Goal: Find specific fact

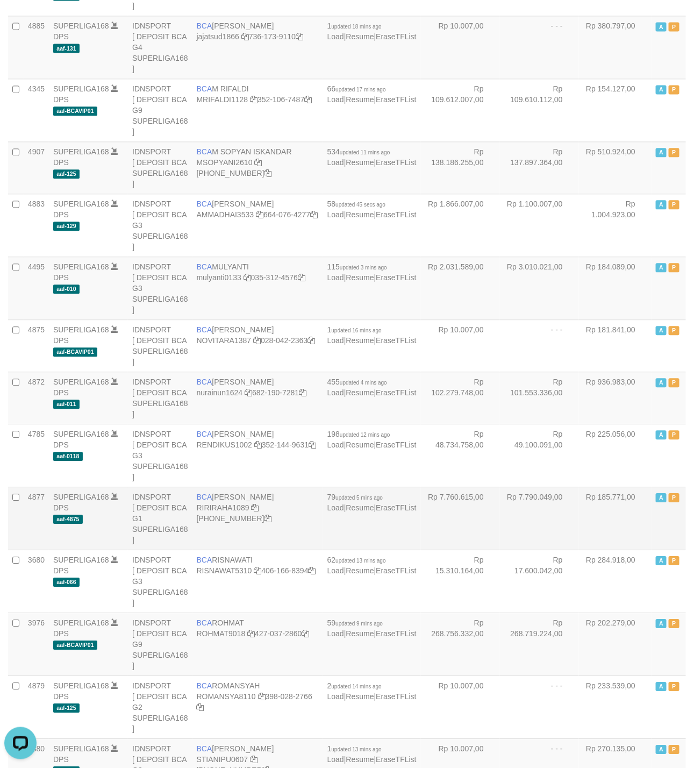
click at [449, 486] on td "Rp 7.760.615,00" at bounding box center [460, 517] width 79 height 63
click at [212, 492] on span "BCA" at bounding box center [205, 496] width 16 height 9
copy td "BCA"
click at [212, 492] on span "BCA" at bounding box center [205, 496] width 16 height 9
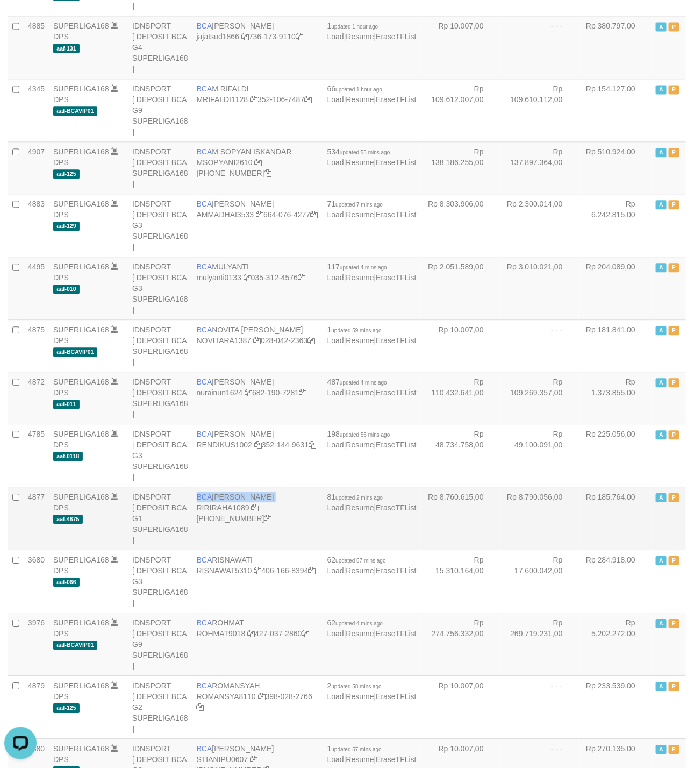
click at [212, 492] on span "BCA" at bounding box center [205, 496] width 16 height 9
copy td "BCA RIRI RAHAYU"
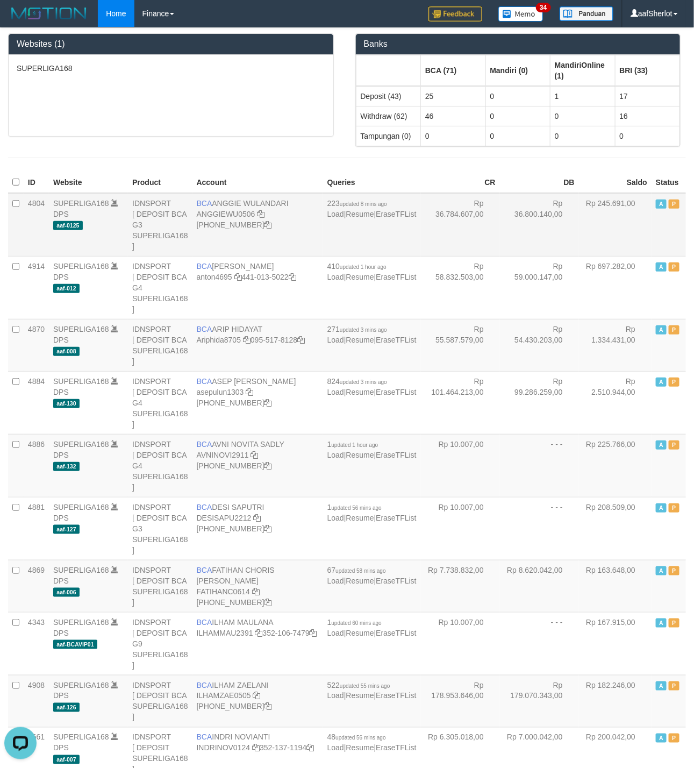
click at [221, 198] on td "BCA ANGGIE WULANDARI ANGGIEWU0506 406-221-3373" at bounding box center [257, 224] width 131 height 63
copy td "BCA ANGGIE WULANDARI"
